Goal: Task Accomplishment & Management: Manage account settings

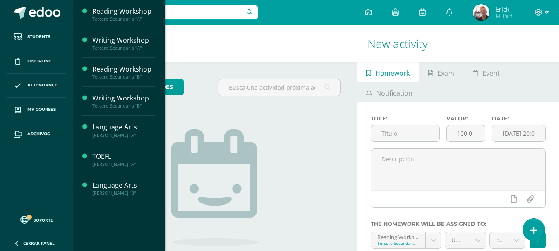
click at [190, 230] on img at bounding box center [214, 188] width 87 height 117
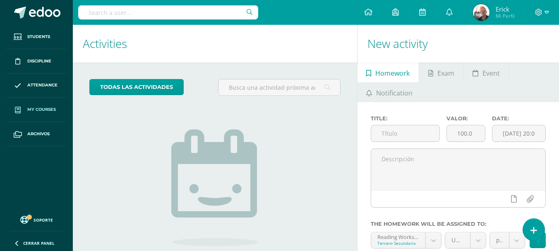
click at [47, 107] on span "My courses" at bounding box center [41, 109] width 29 height 7
click at [33, 108] on span "My courses" at bounding box center [41, 109] width 29 height 7
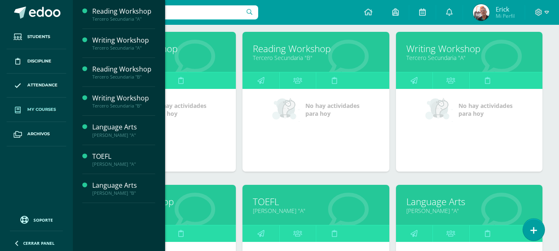
scroll to position [124, 0]
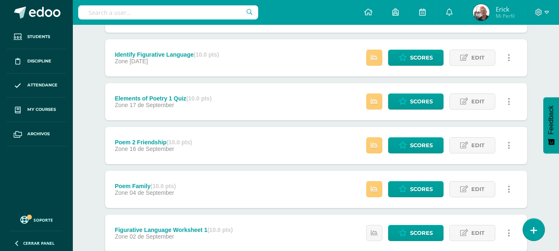
scroll to position [371, 0]
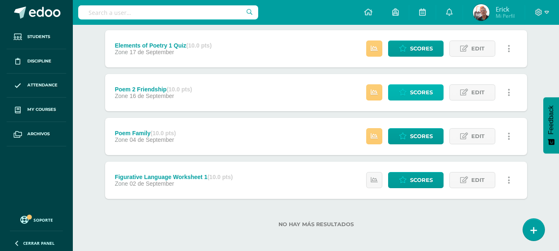
click at [414, 96] on span "Scores" at bounding box center [421, 92] width 23 height 15
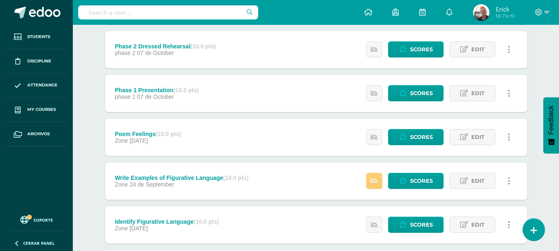
scroll to position [166, 0]
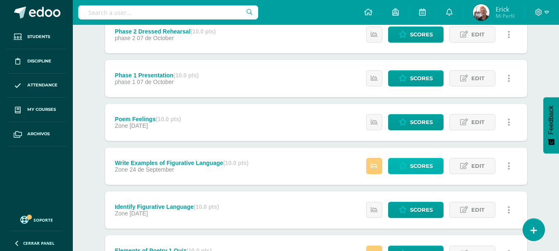
click at [426, 170] on span "Scores" at bounding box center [421, 166] width 23 height 15
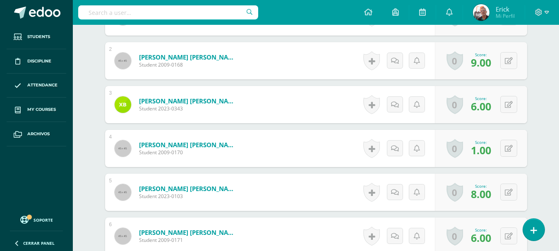
scroll to position [290, 0]
click at [507, 144] on button at bounding box center [508, 147] width 17 height 17
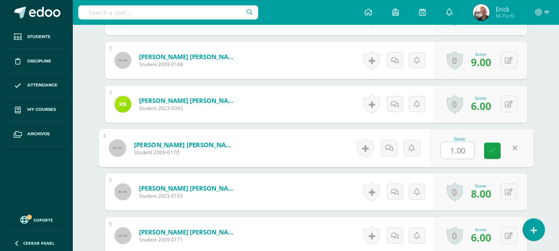
type input "7"
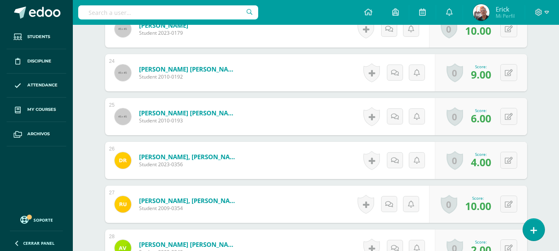
scroll to position [1353, 0]
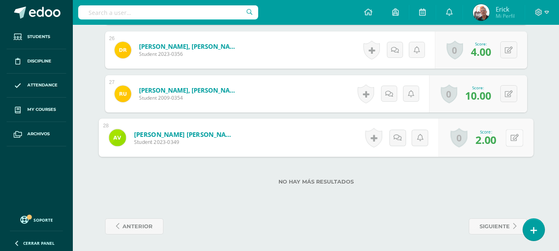
click at [508, 141] on button at bounding box center [514, 137] width 17 height 17
type input "7"
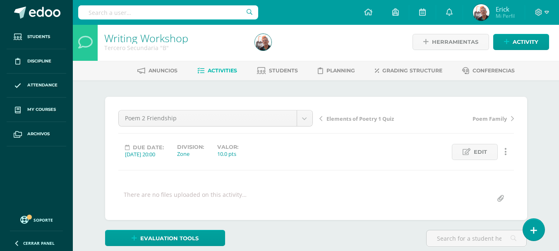
scroll to position [2, 0]
